Goal: Find specific page/section: Find specific page/section

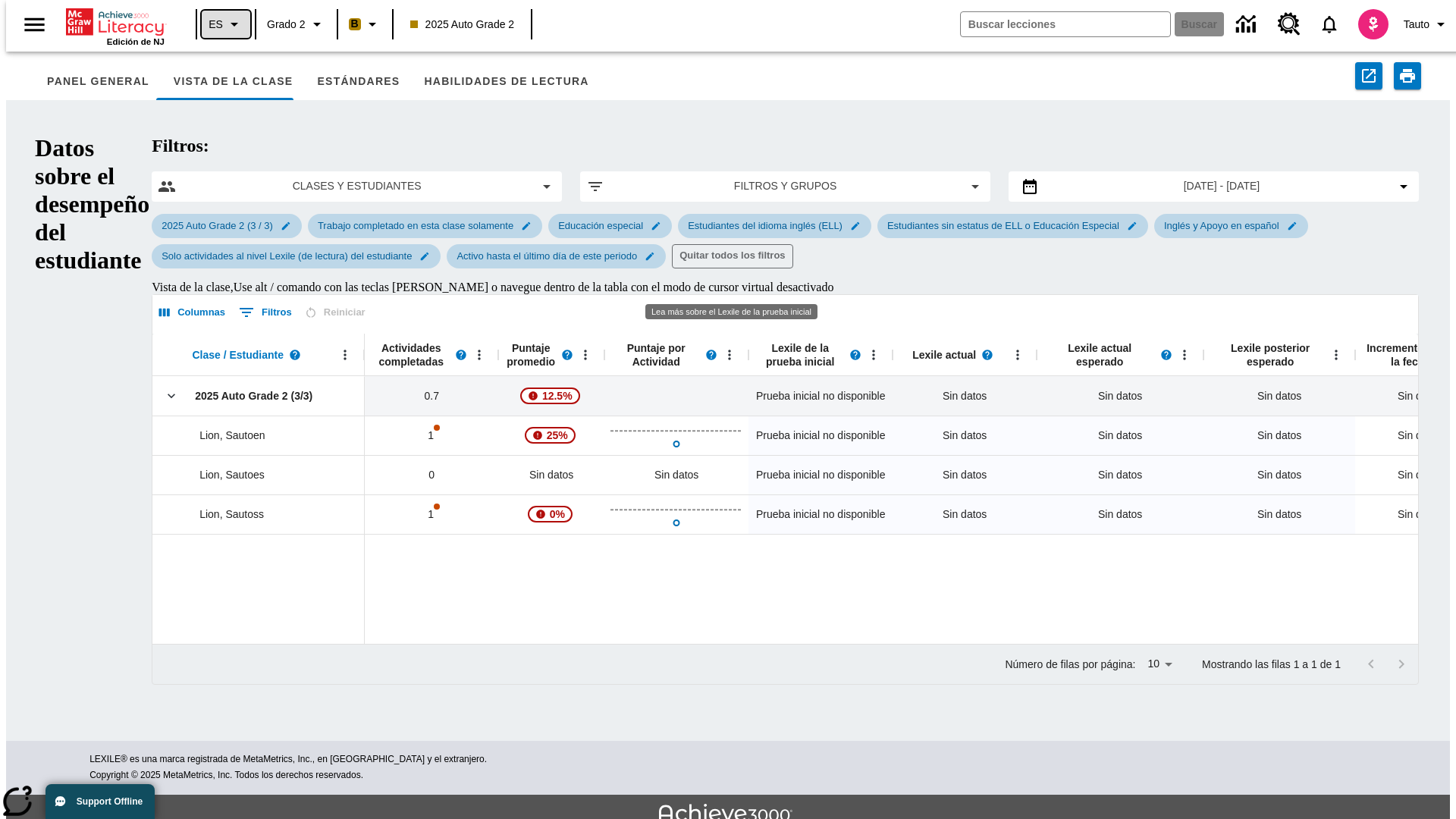
click at [225, 24] on icon "Lenguaje: ES, Selecciona un idioma" at bounding box center [234, 25] width 18 height 18
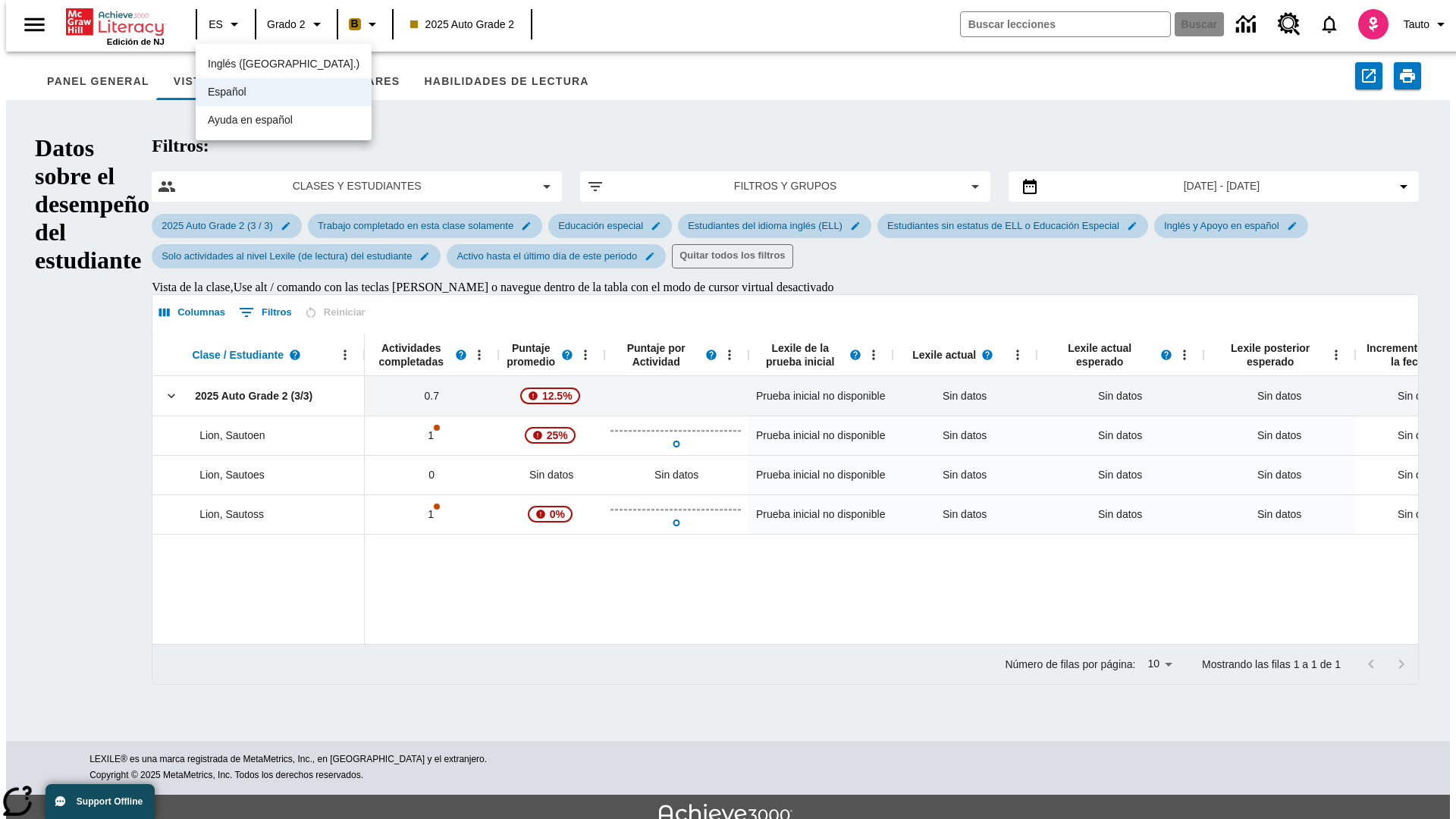
click at [254, 93] on div "Español" at bounding box center [283, 92] width 176 height 28
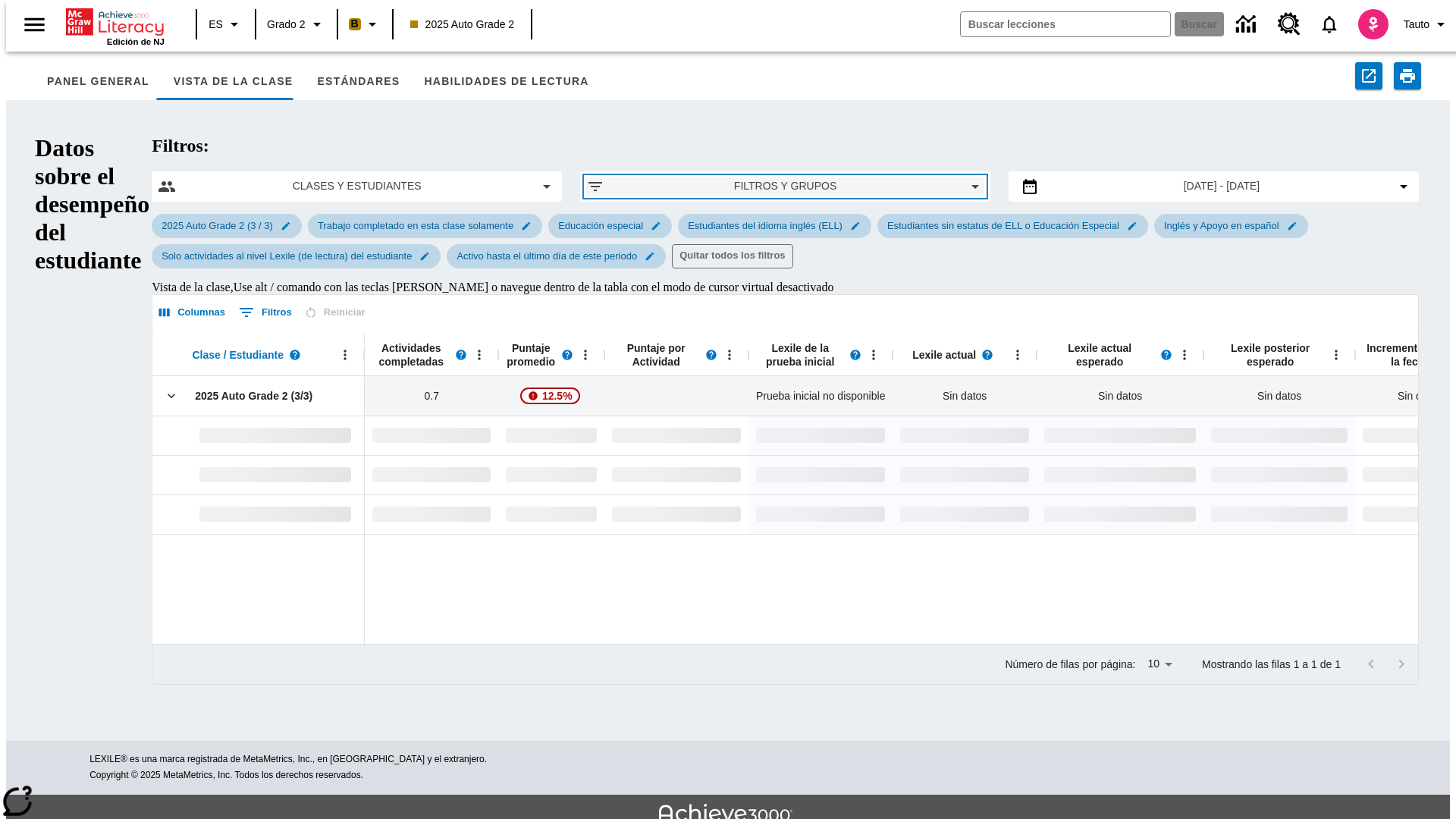
click at [727, 178] on span "Filtros y grupos" at bounding box center [785, 186] width 337 height 16
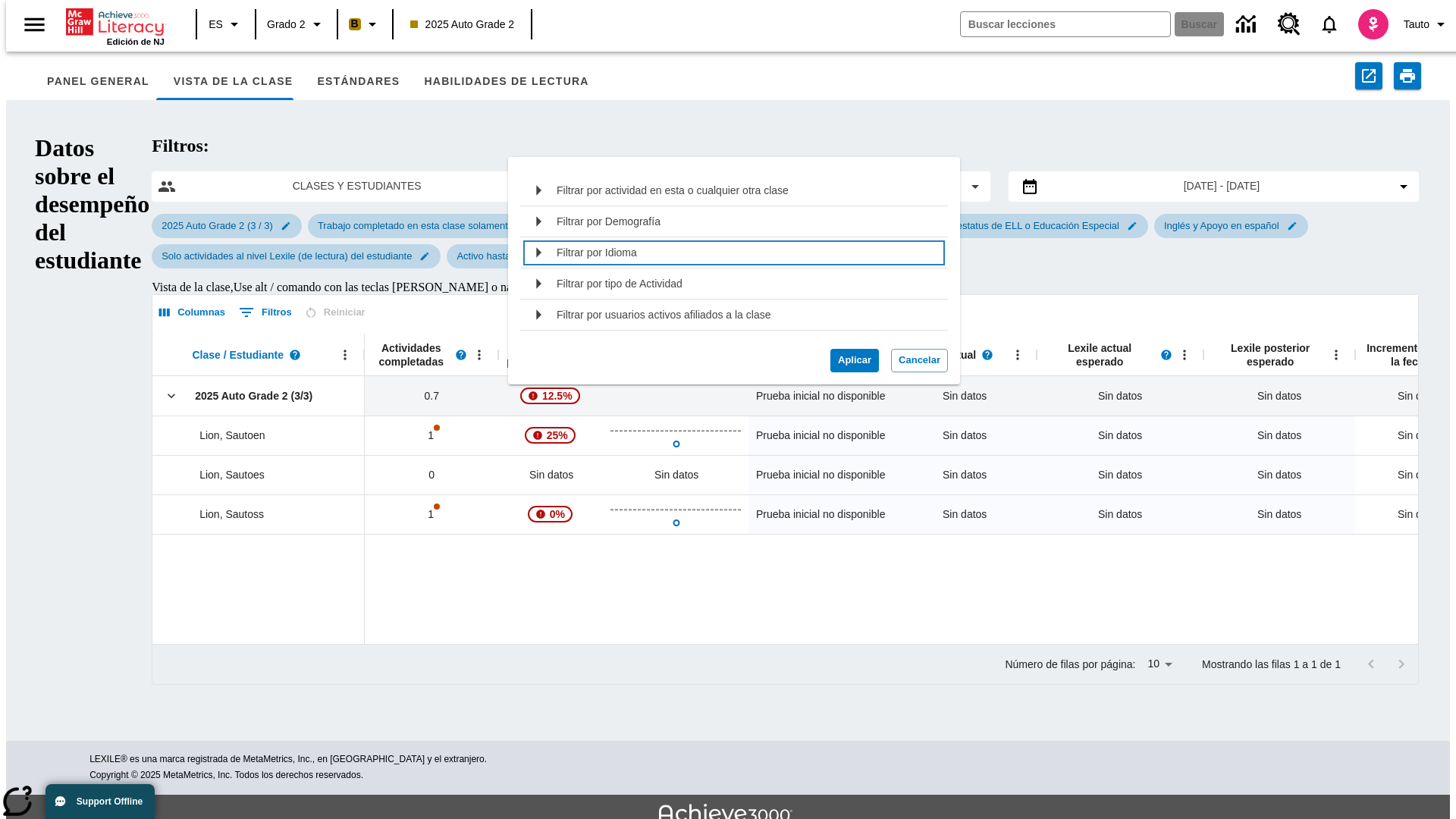
click at [728, 253] on div "Filtrar por Idioma" at bounding box center [747, 253] width 381 height 24
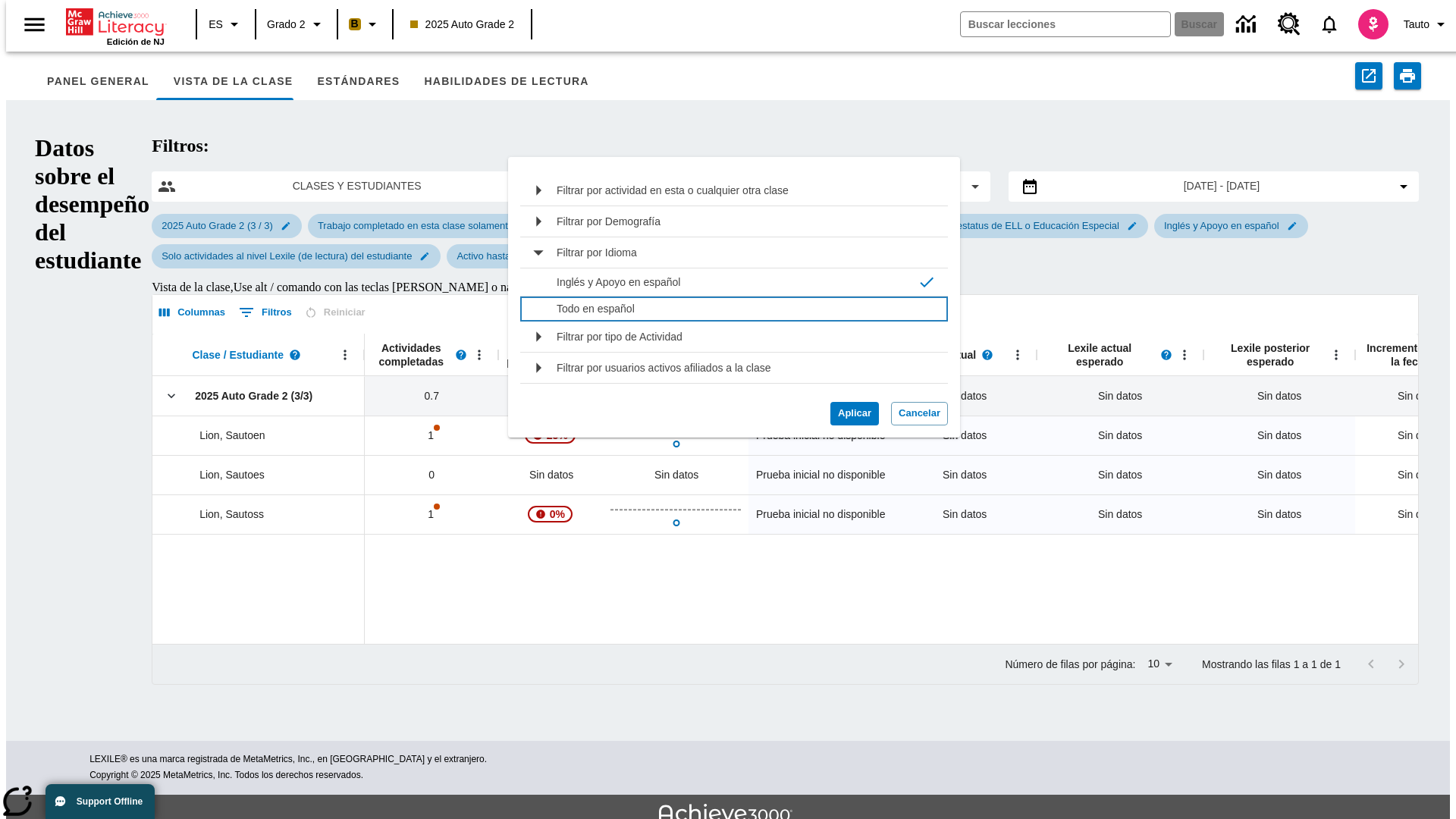
click at [737, 309] on p "Todo en español" at bounding box center [744, 309] width 373 height 16
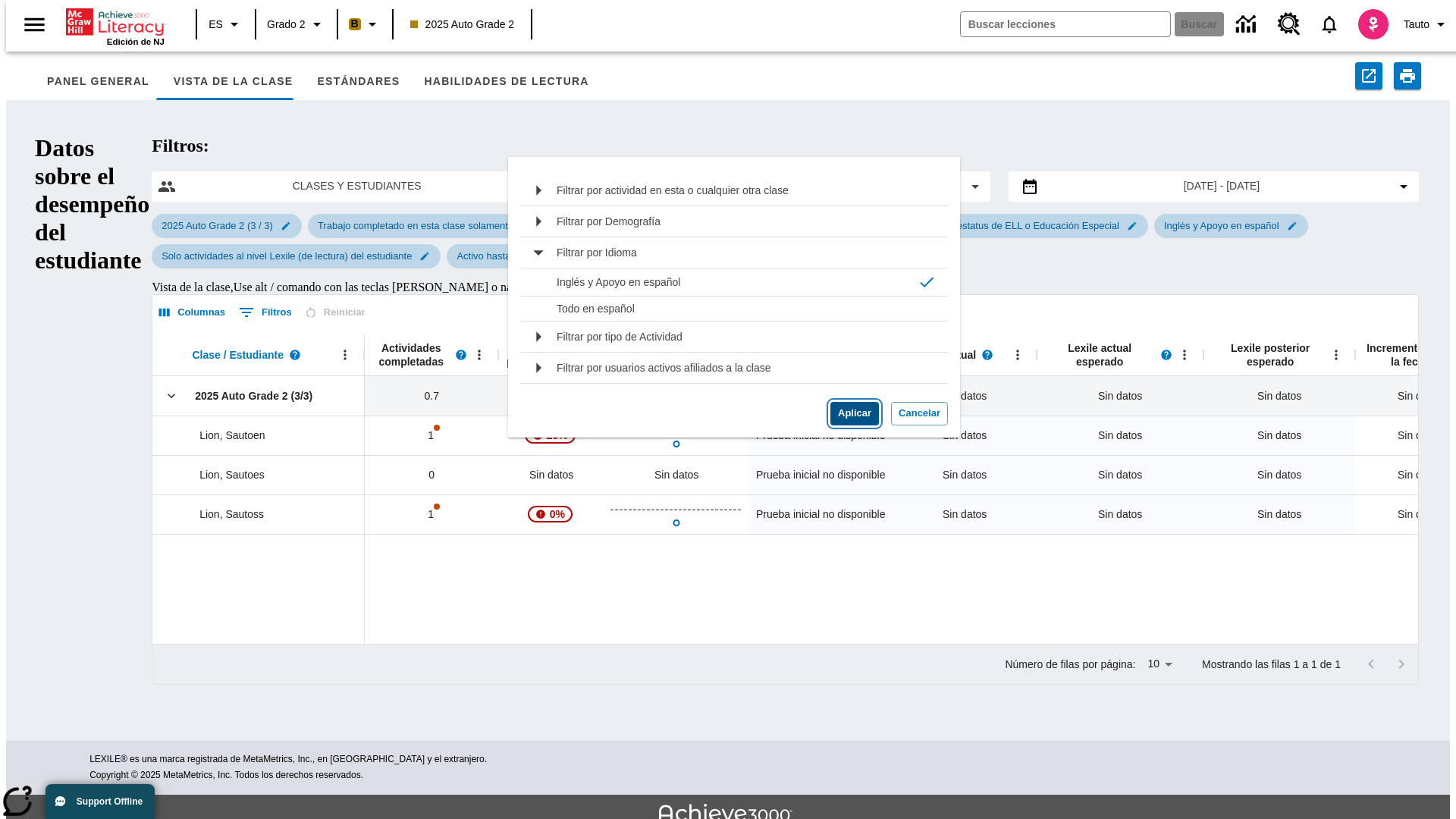
click at [848, 414] on button "Aplicar" at bounding box center [855, 414] width 49 height 24
